Goal: Task Accomplishment & Management: Manage account settings

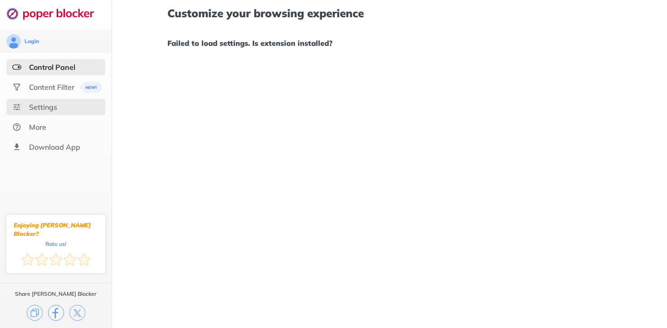
click at [53, 107] on div "Settings" at bounding box center [43, 107] width 28 height 9
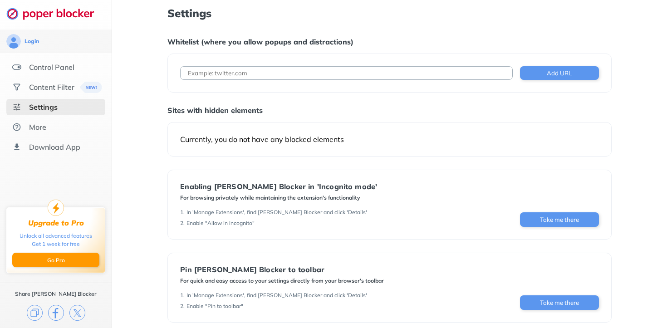
scroll to position [65, 0]
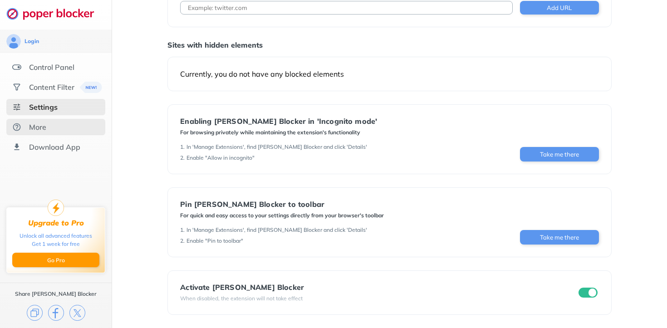
click at [31, 127] on div "More" at bounding box center [37, 127] width 17 height 9
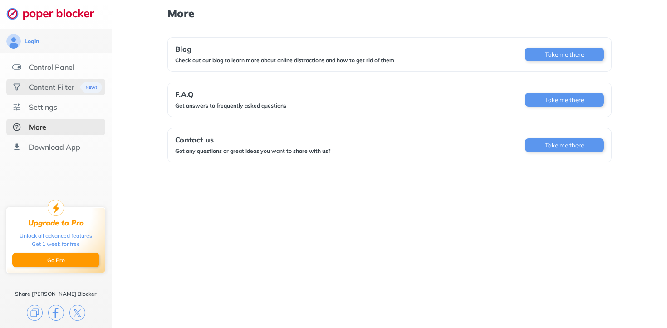
click at [31, 88] on div "Content Filter" at bounding box center [51, 87] width 45 height 9
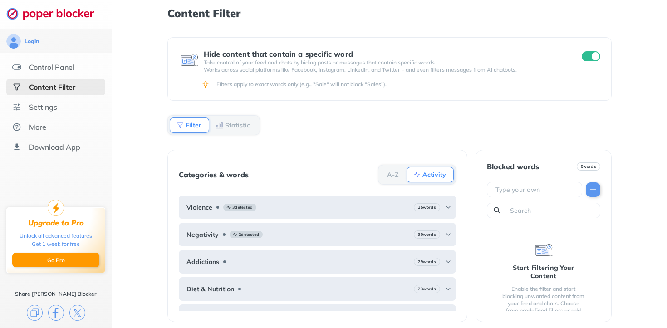
click at [236, 126] on b "Statistic" at bounding box center [237, 125] width 25 height 5
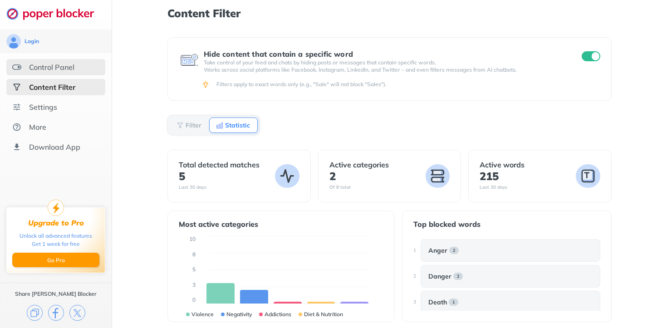
click at [52, 68] on div "Control Panel" at bounding box center [51, 67] width 45 height 9
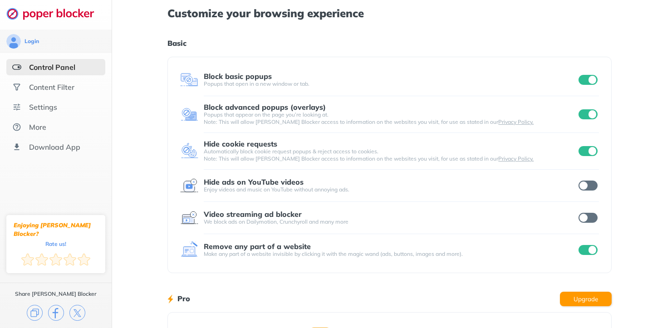
click at [589, 80] on input "checkbox" at bounding box center [588, 80] width 19 height 10
click at [588, 150] on input "checkbox" at bounding box center [588, 151] width 19 height 10
click at [69, 88] on div "Content Filter" at bounding box center [51, 87] width 45 height 9
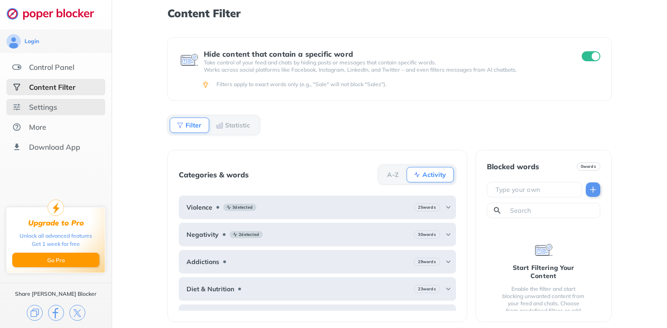
click at [63, 105] on div "Settings" at bounding box center [55, 107] width 99 height 16
